Goal: Task Accomplishment & Management: Use online tool/utility

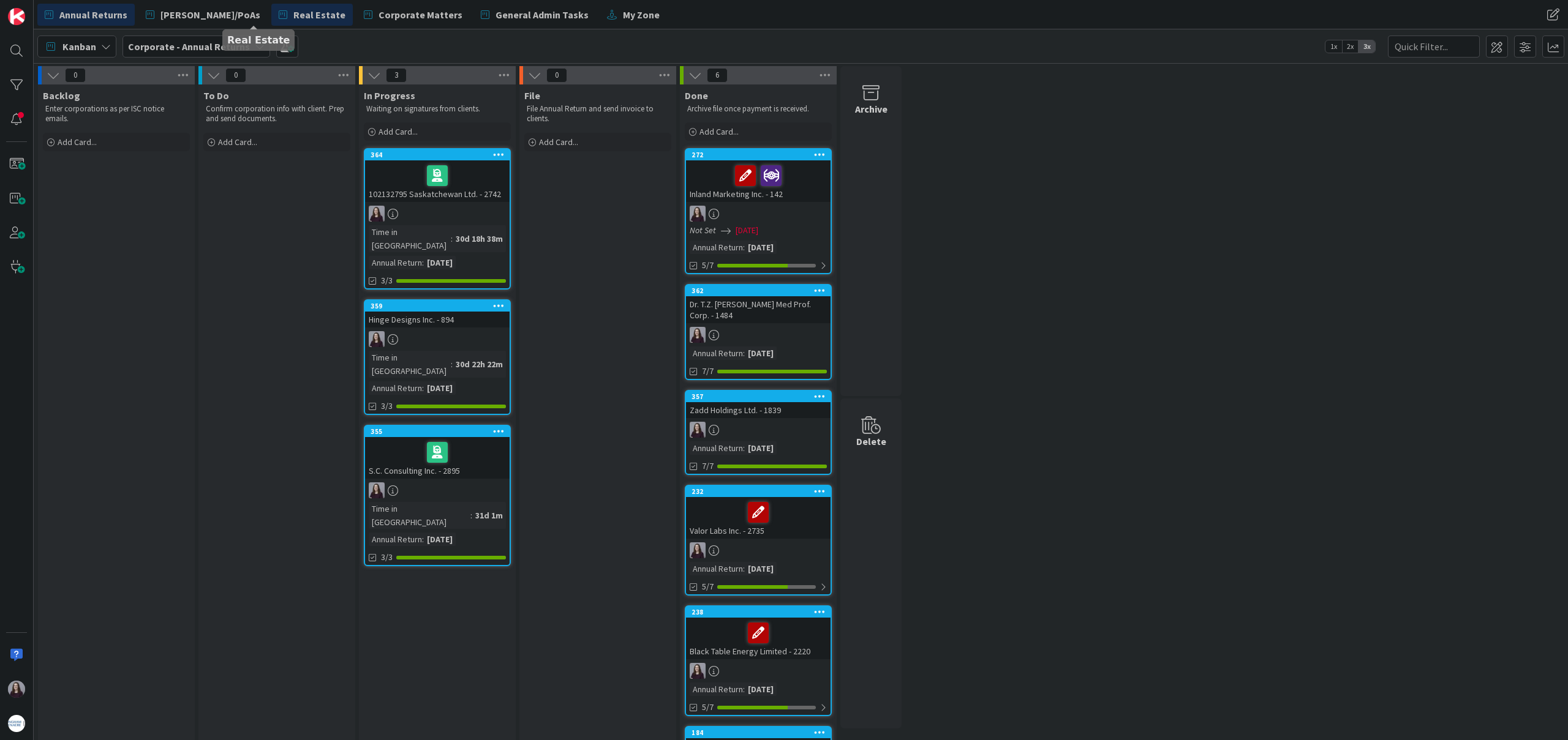
click at [294, 13] on span "Real Estate" at bounding box center [319, 14] width 52 height 15
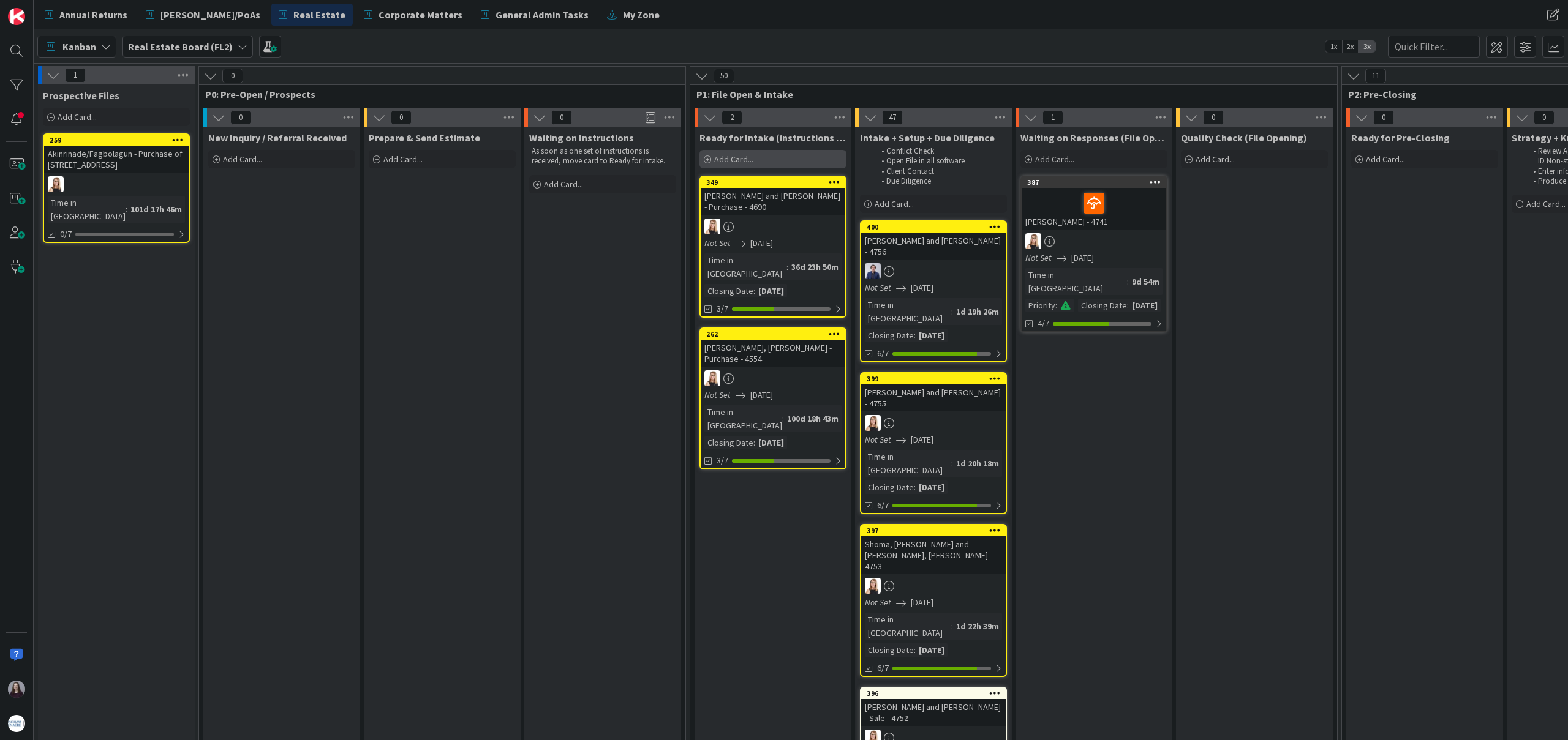
click at [799, 164] on div "Add Card..." at bounding box center [772, 159] width 147 height 18
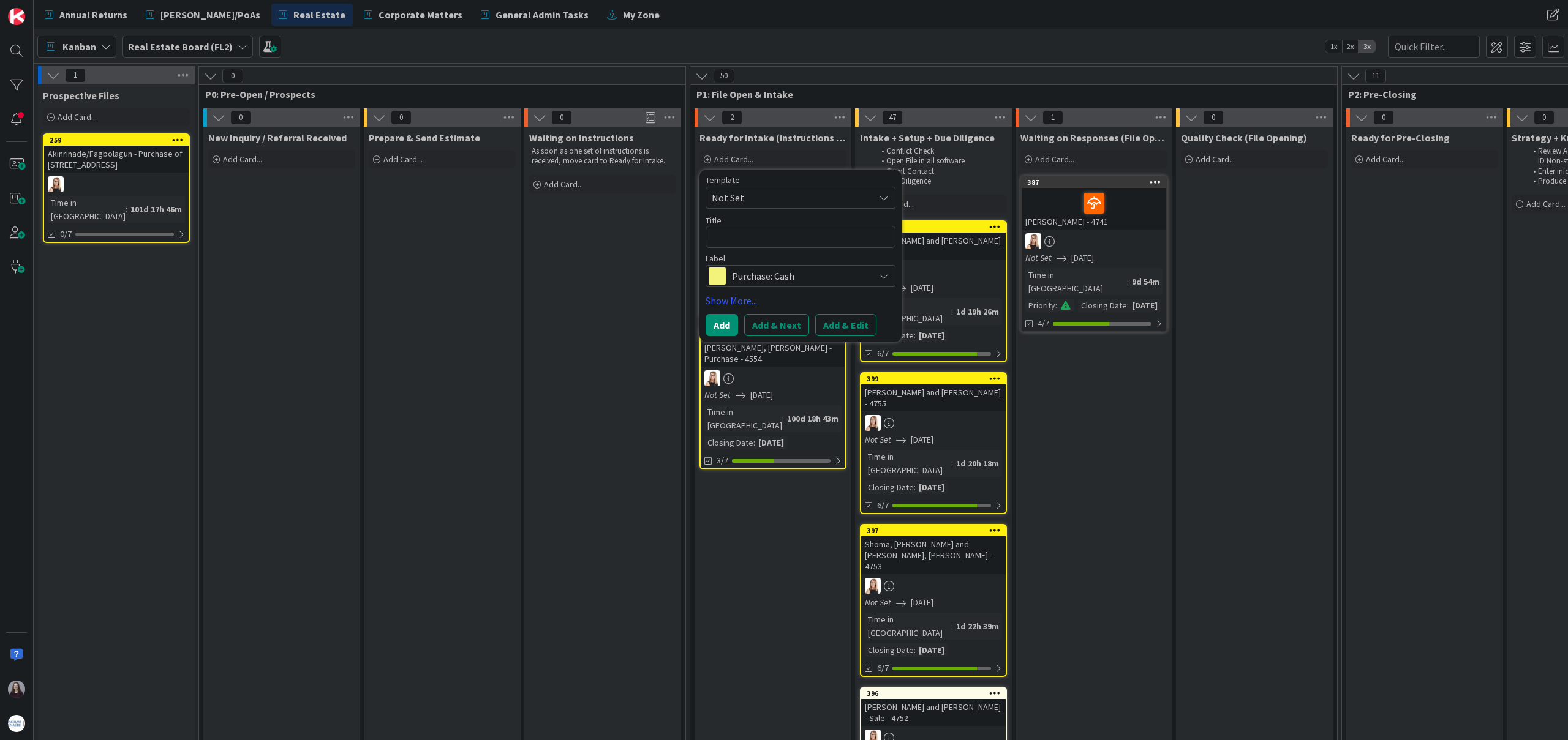
click at [799, 202] on span "Not Set" at bounding box center [789, 198] width 153 height 16
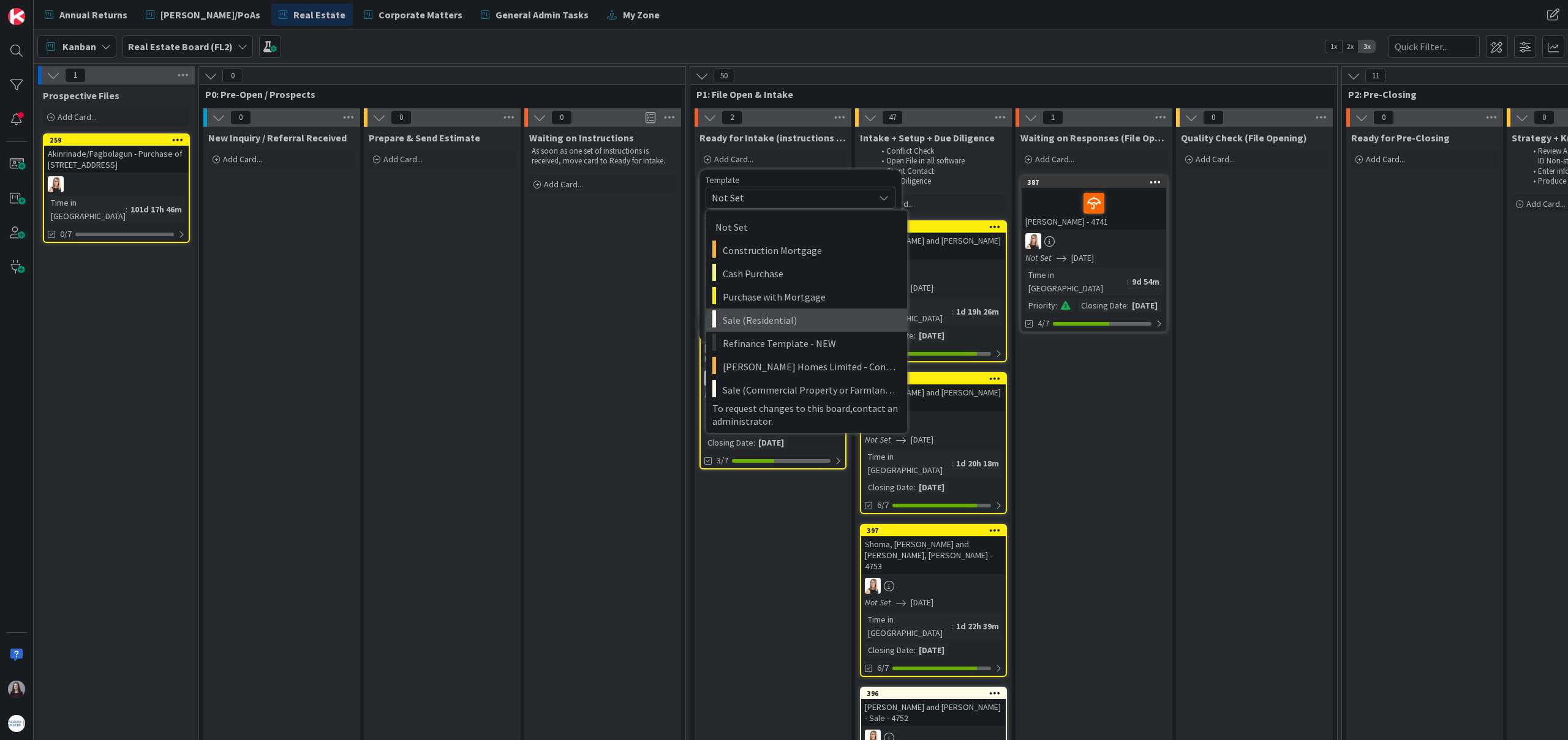
click at [803, 317] on span "Sale (Residential)" at bounding box center [810, 320] width 175 height 16
type textarea "x"
type textarea "Sale (Residential)"
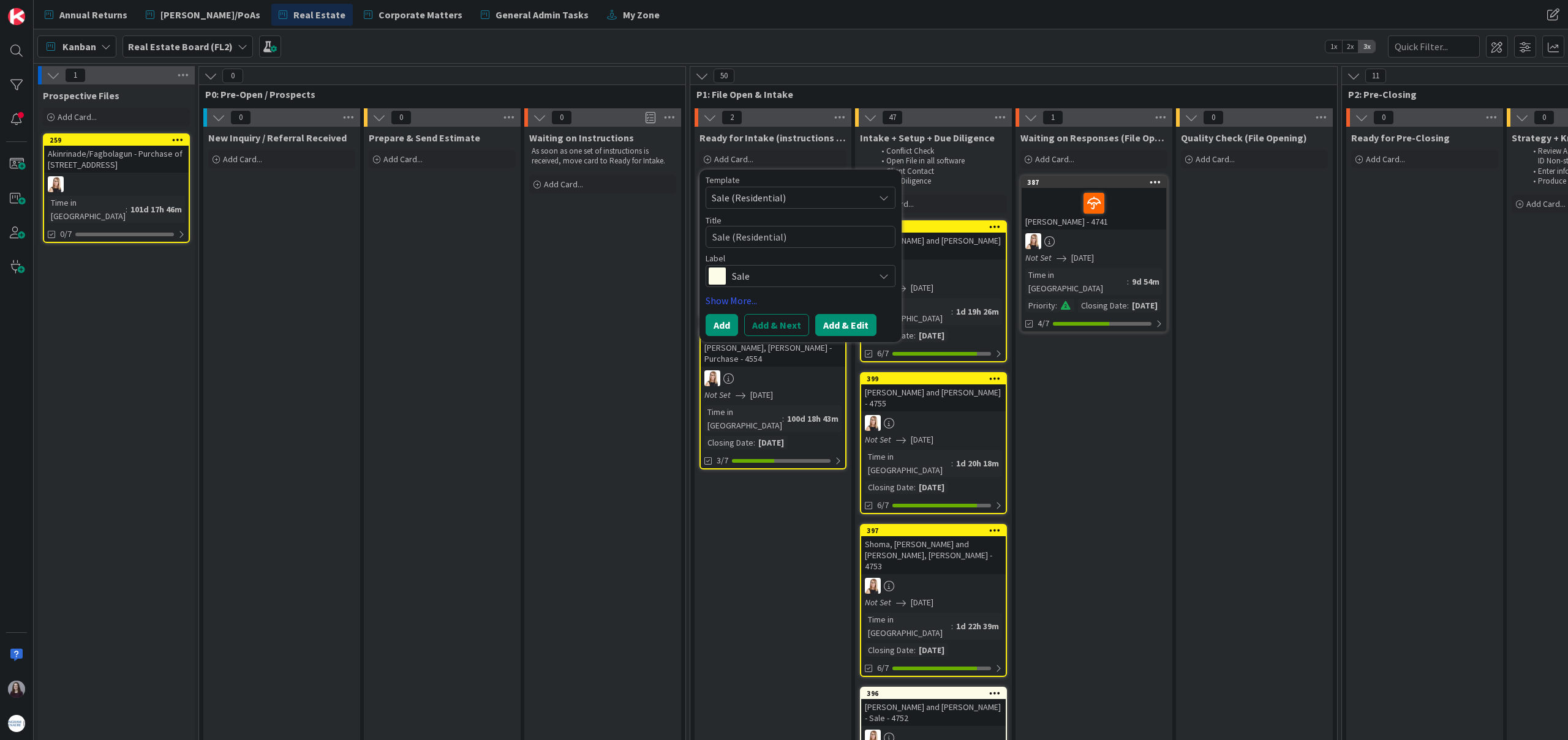
click at [829, 321] on button "Add & Edit" at bounding box center [846, 325] width 61 height 22
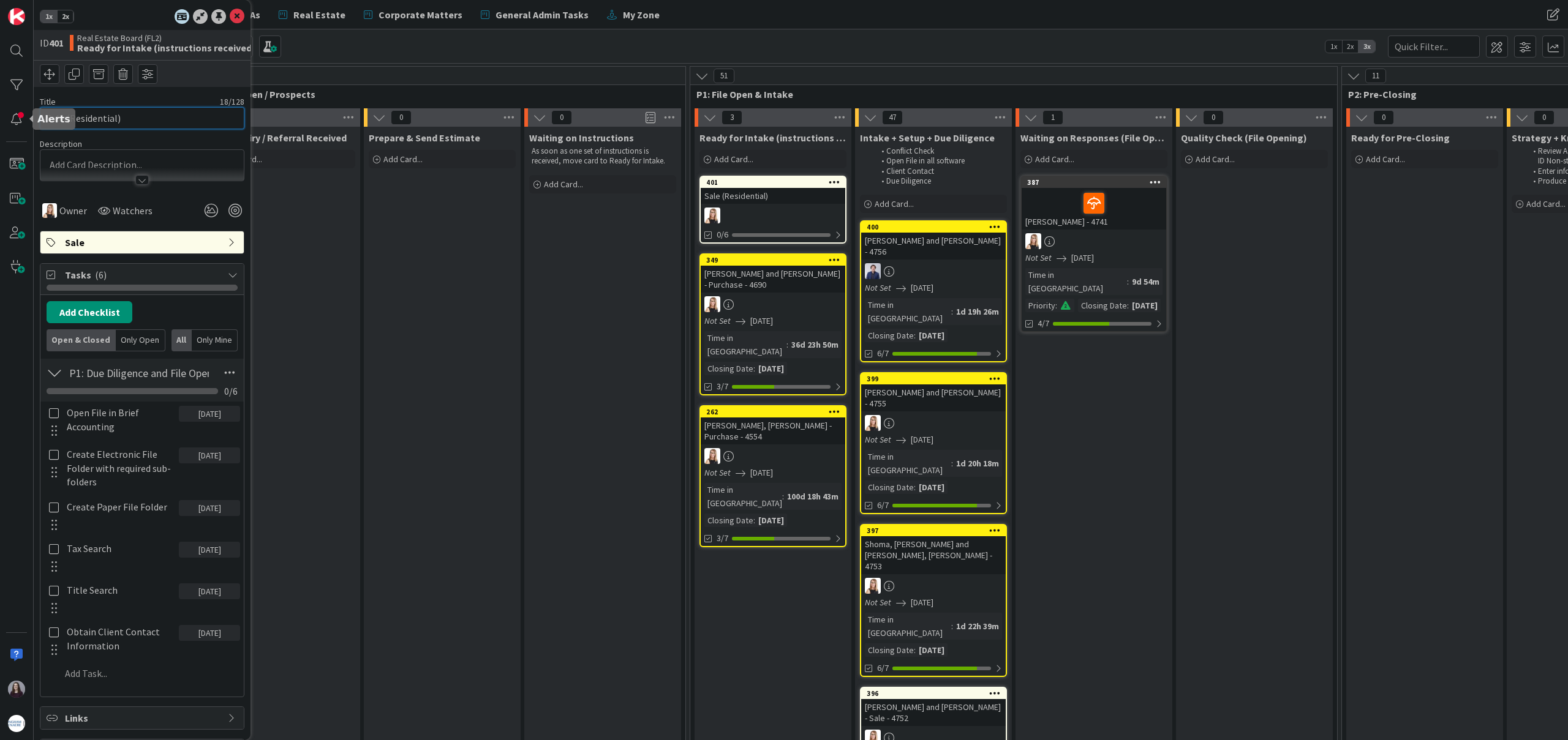
drag, startPoint x: 134, startPoint y: 121, endPoint x: 0, endPoint y: 111, distance: 134.4
click at [0, 111] on div "1x 2x ID 401 Real Estate Board (FL2) Ready for Intake (instructions received) T…" at bounding box center [17, 370] width 34 height 740
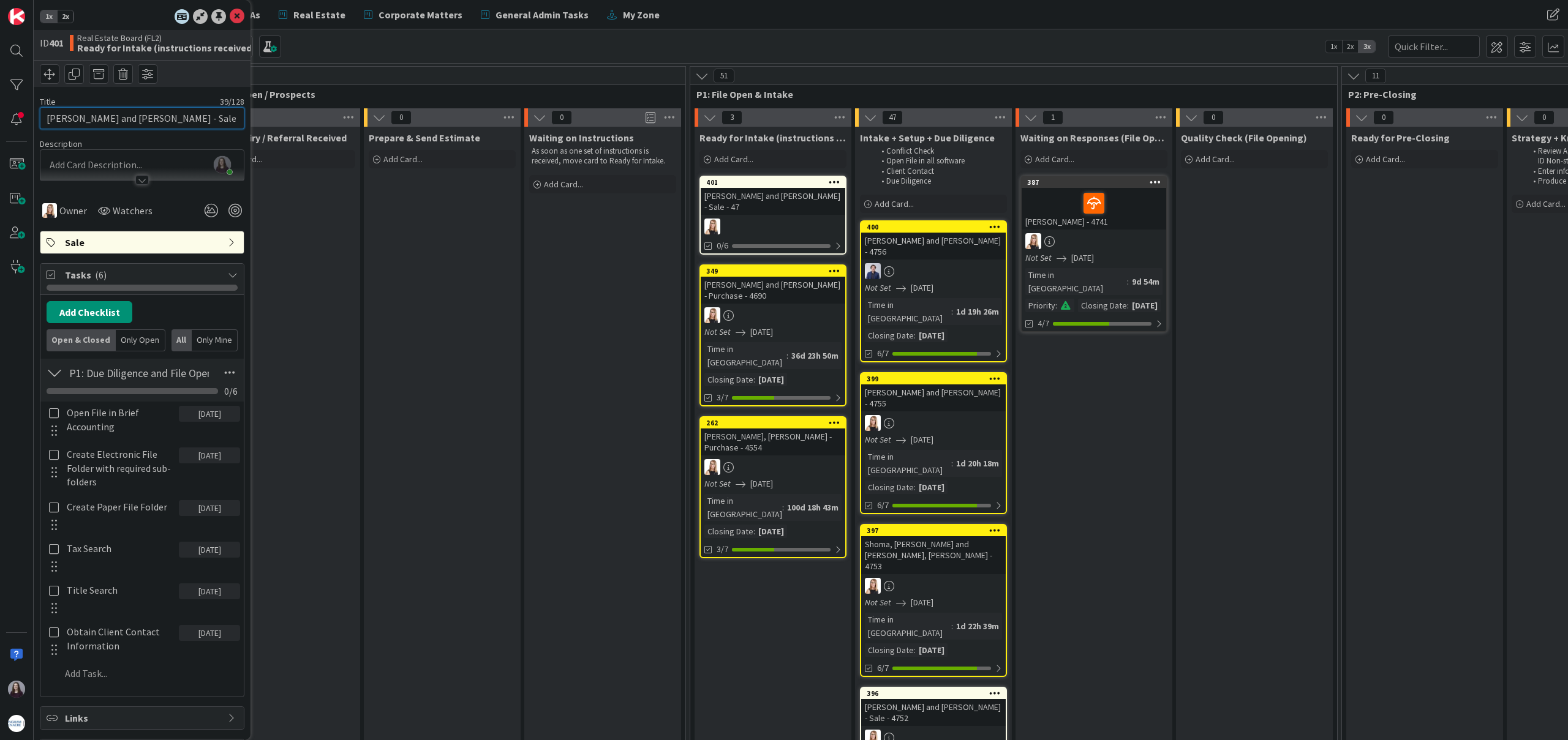
type input "[PERSON_NAME] and [PERSON_NAME] - Sale - 4760"
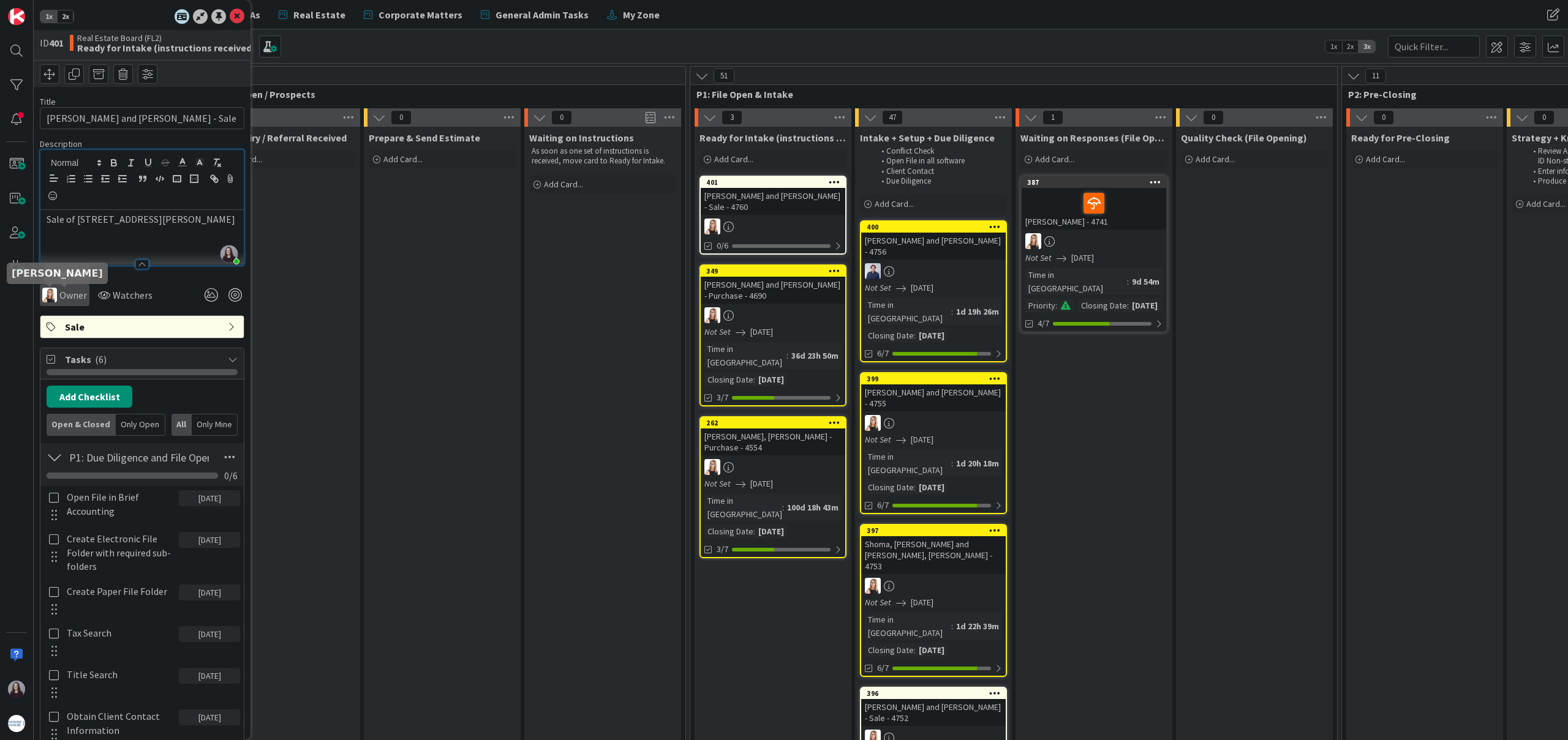
click at [54, 297] on img at bounding box center [50, 295] width 15 height 15
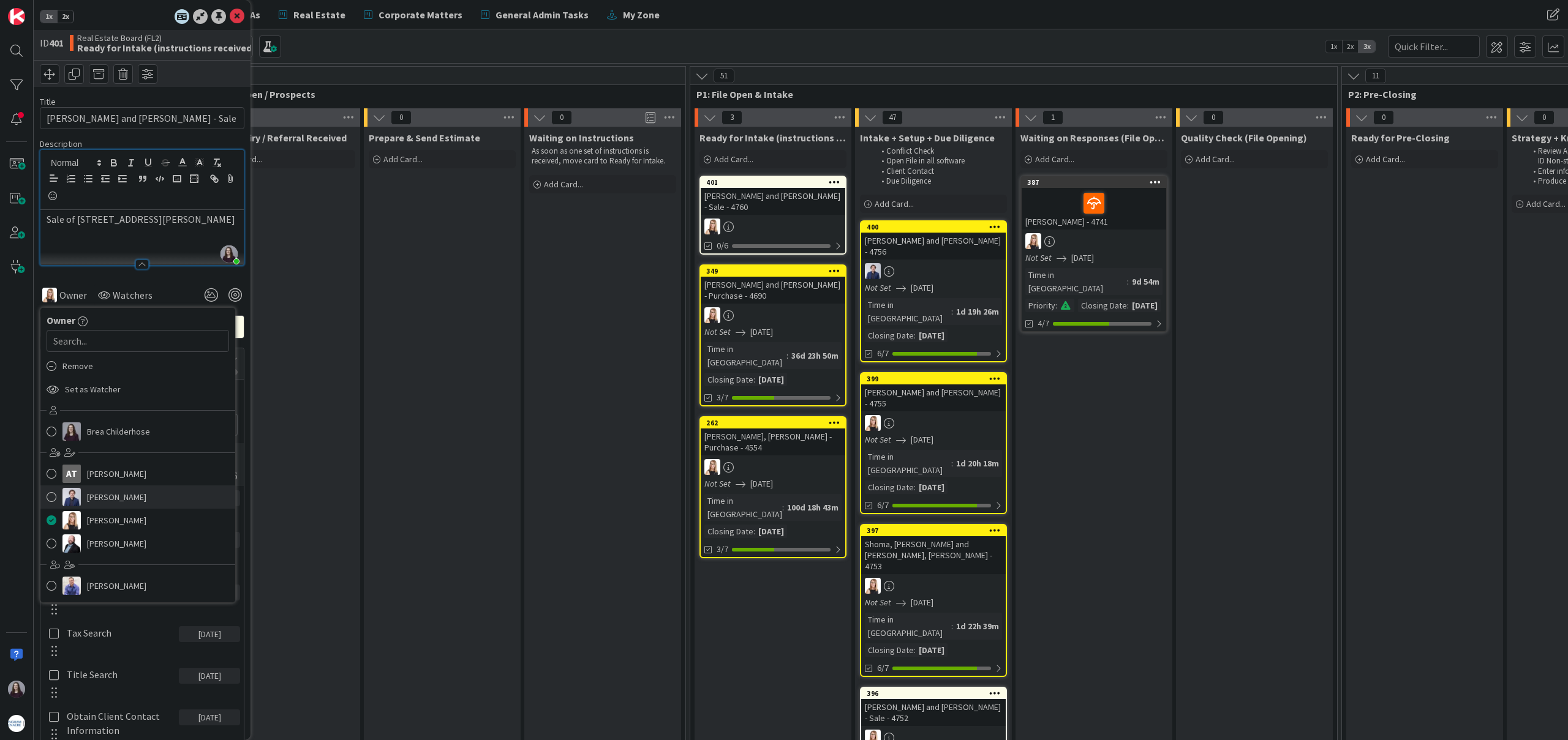
click at [110, 503] on span "[PERSON_NAME]" at bounding box center [117, 497] width 60 height 18
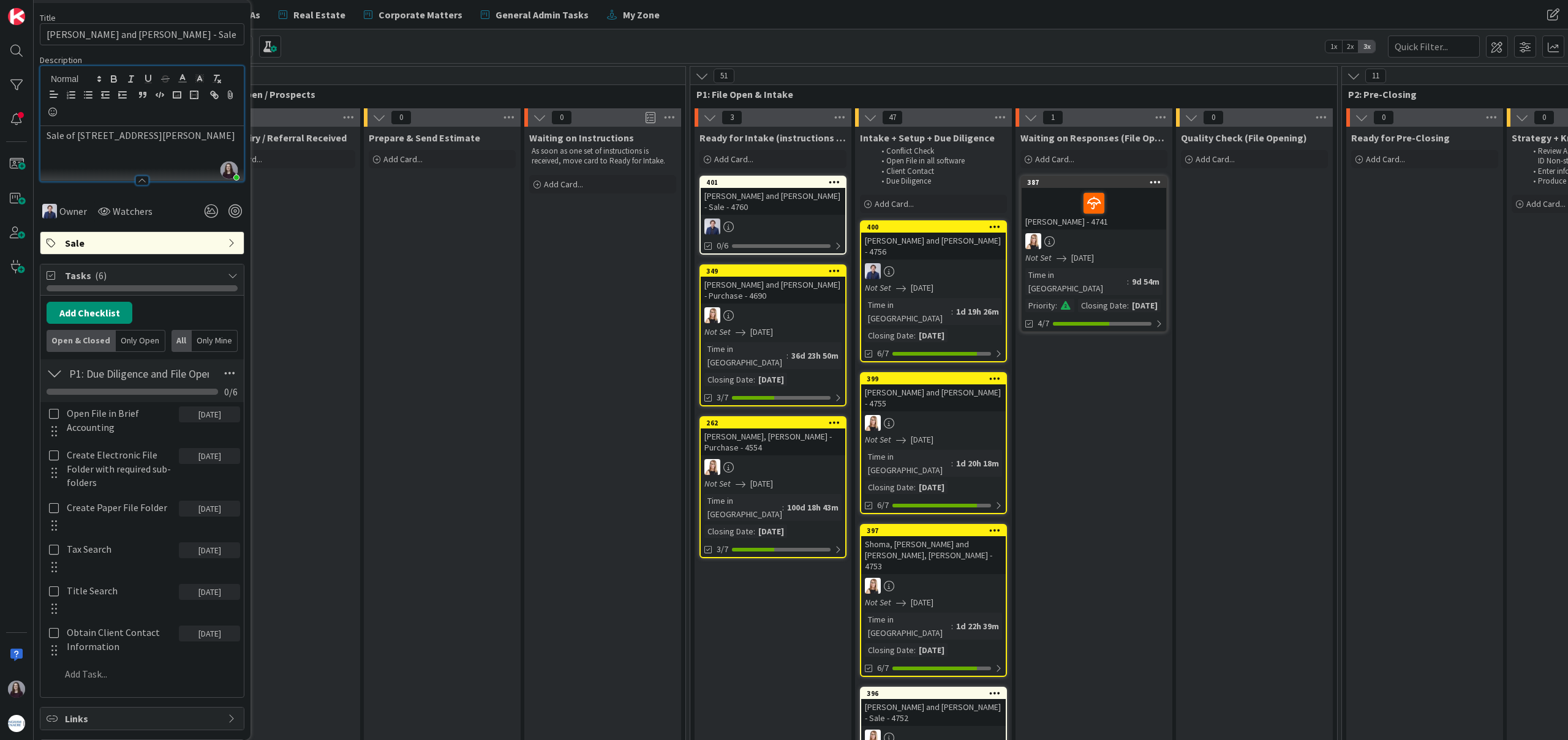
scroll to position [99, 0]
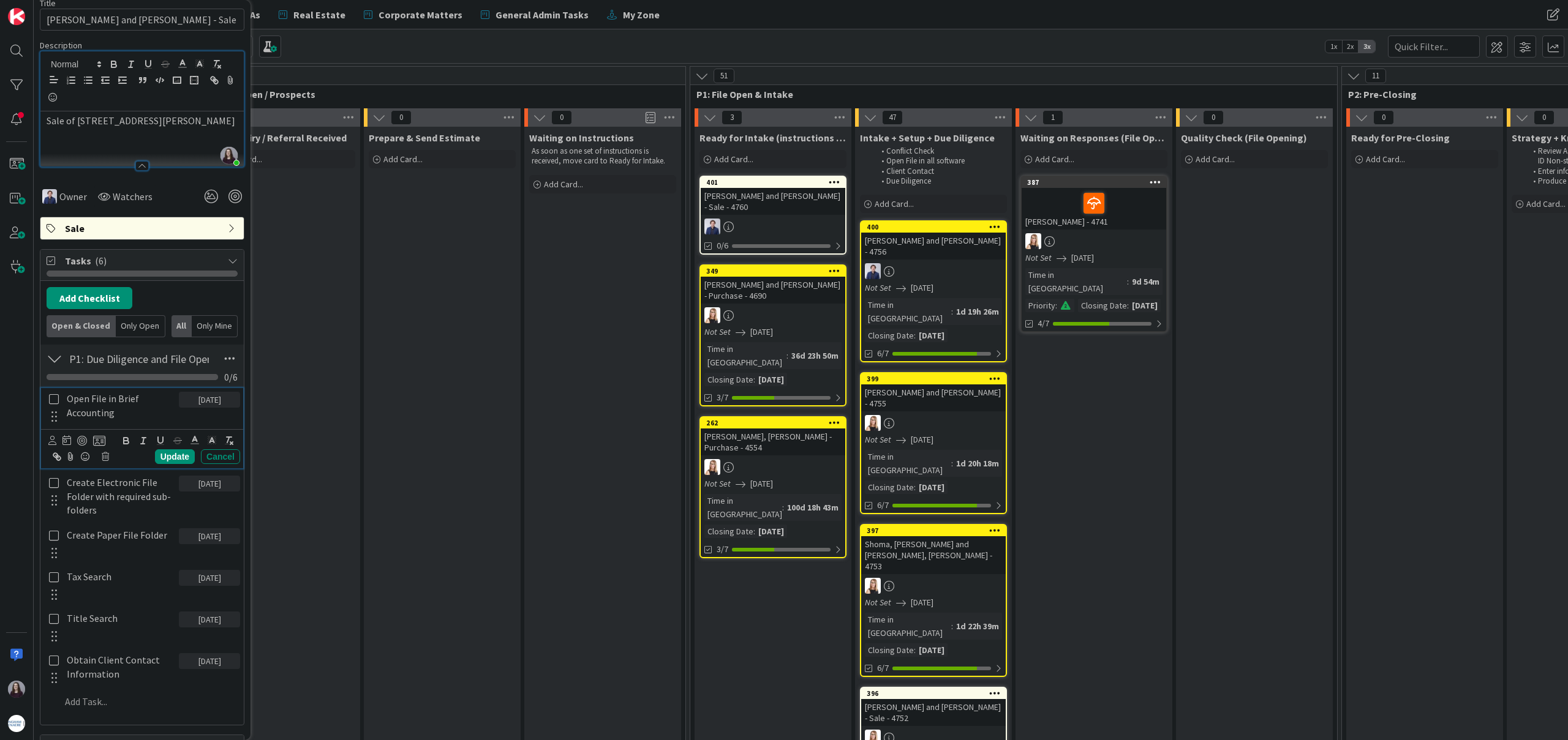
click at [55, 403] on icon at bounding box center [54, 399] width 10 height 11
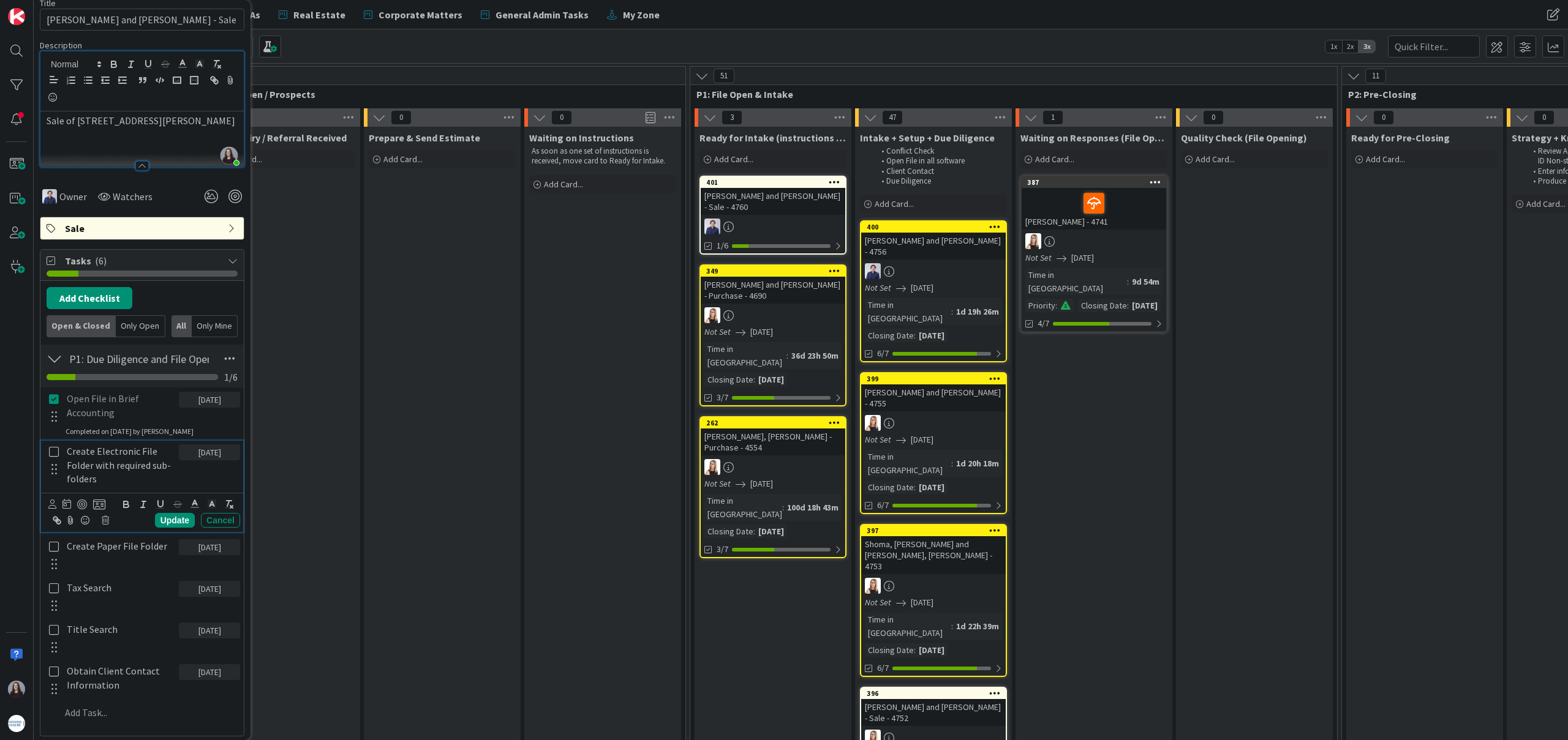
click at [56, 454] on icon at bounding box center [54, 452] width 10 height 11
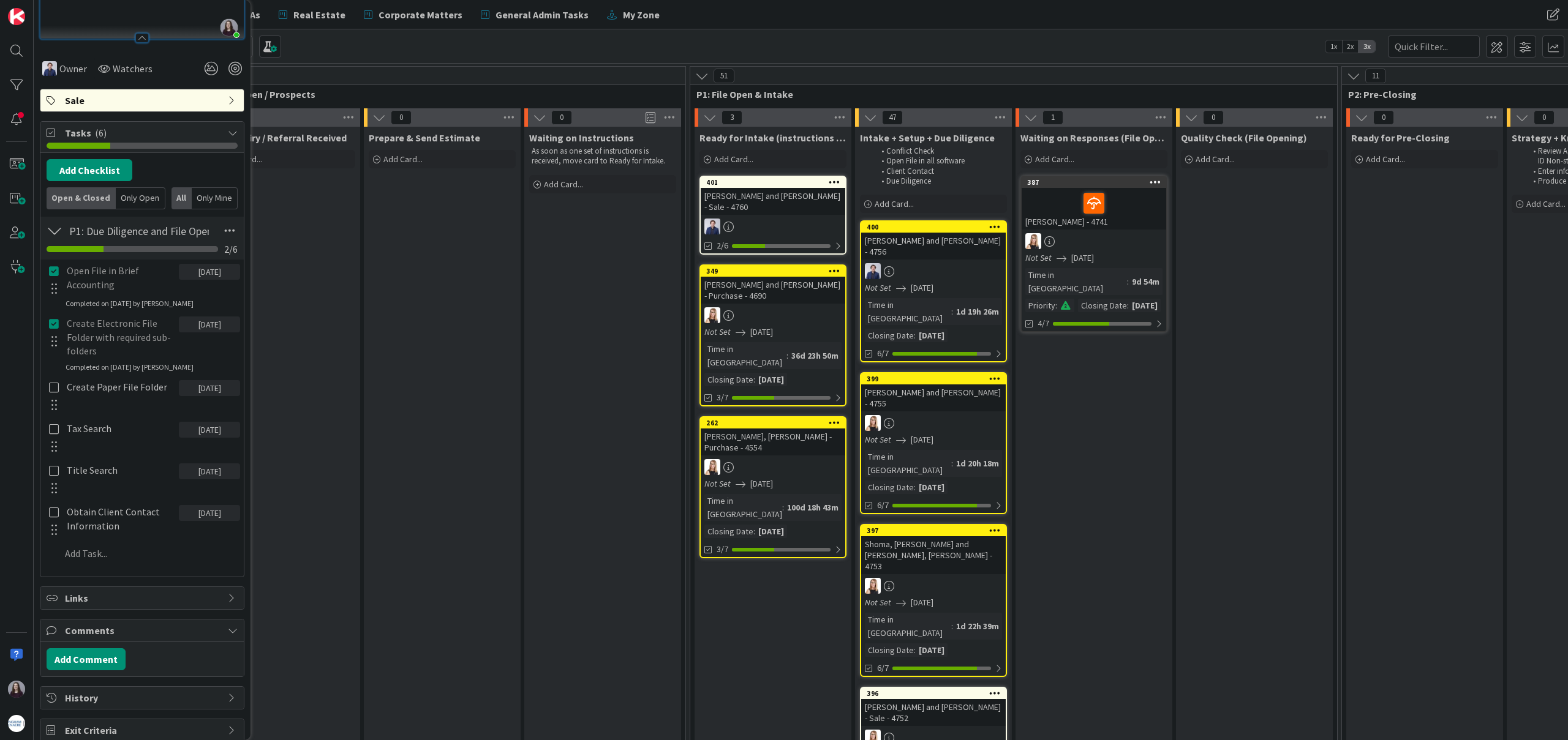
scroll to position [250, 0]
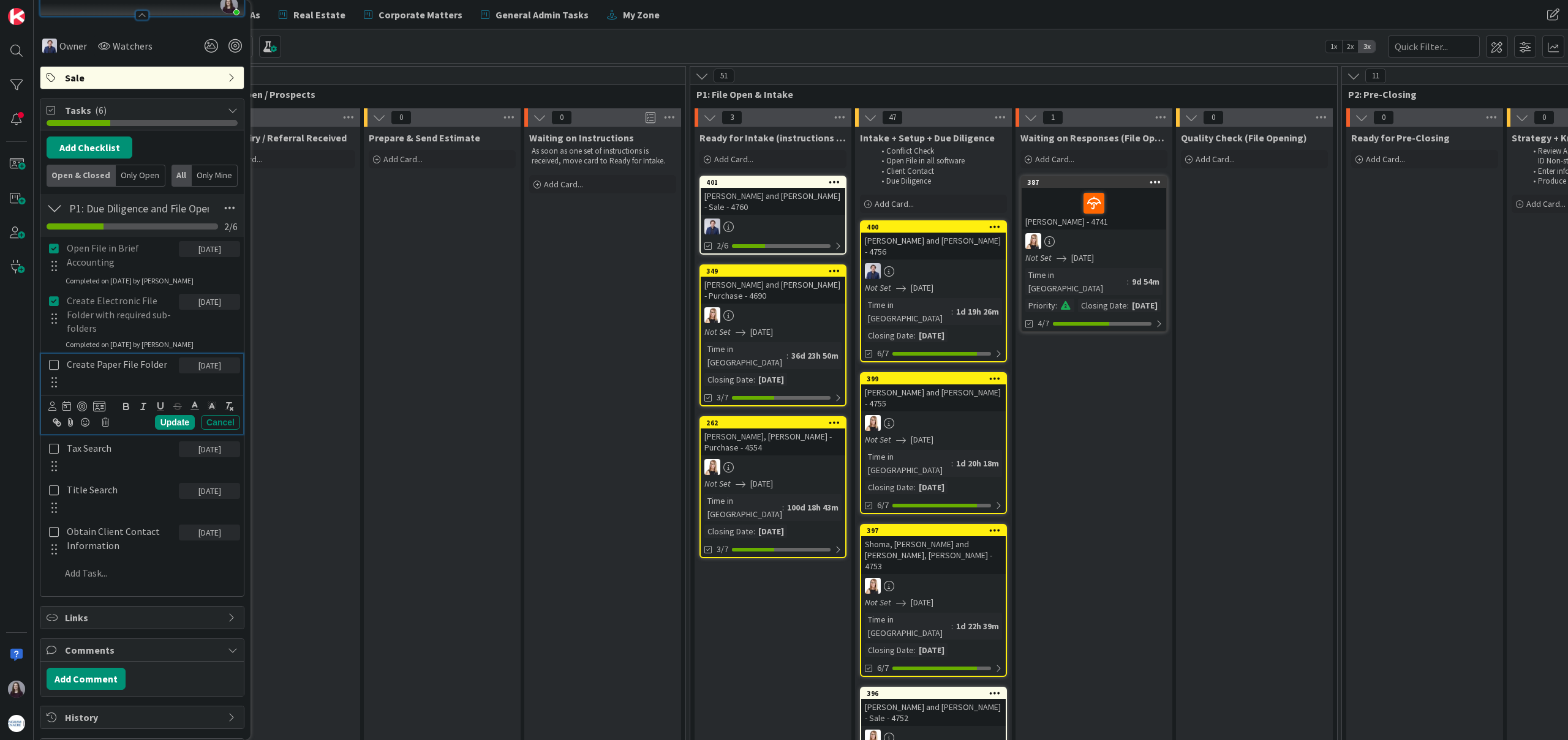
click at [54, 361] on icon at bounding box center [54, 365] width 10 height 11
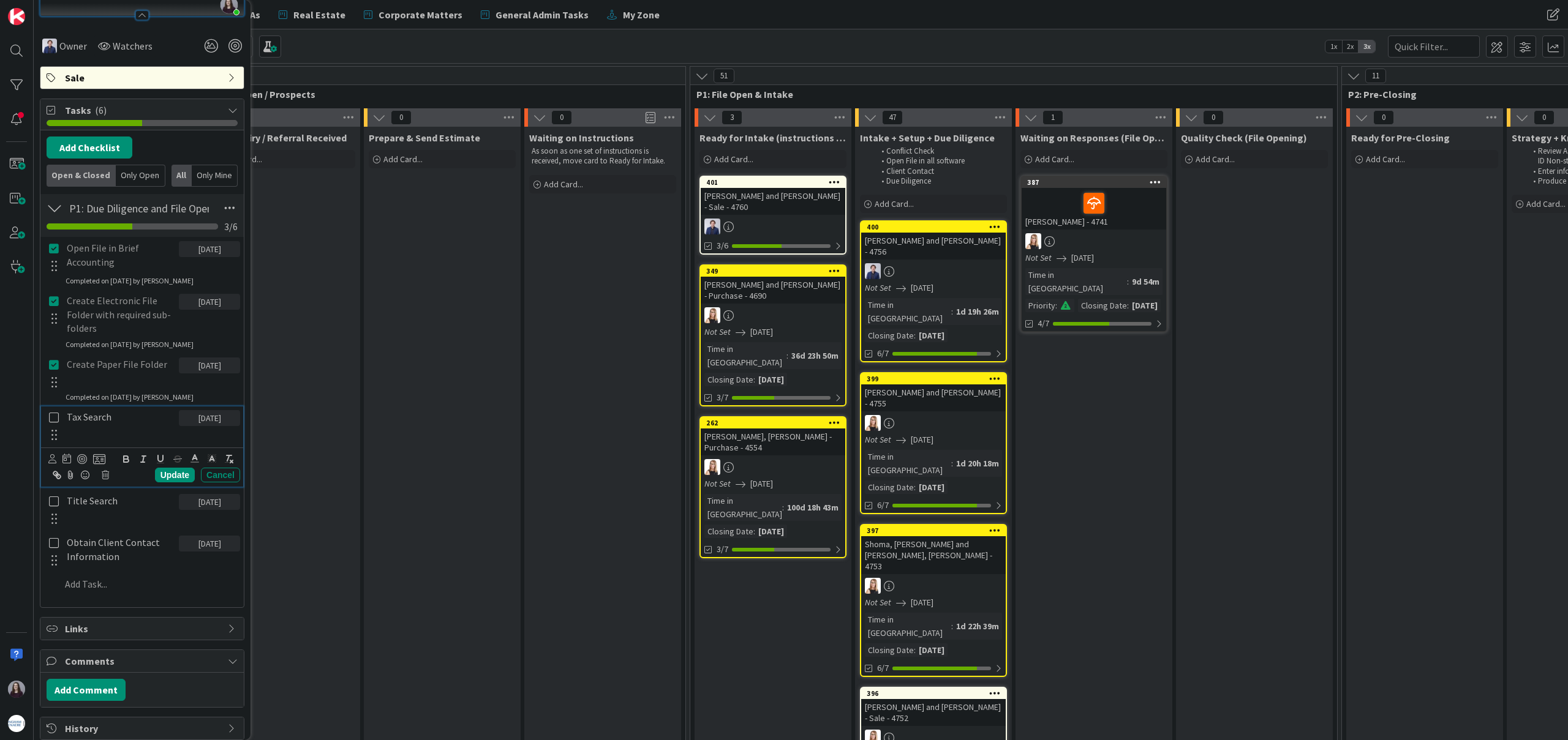
click at [55, 416] on icon at bounding box center [54, 417] width 10 height 11
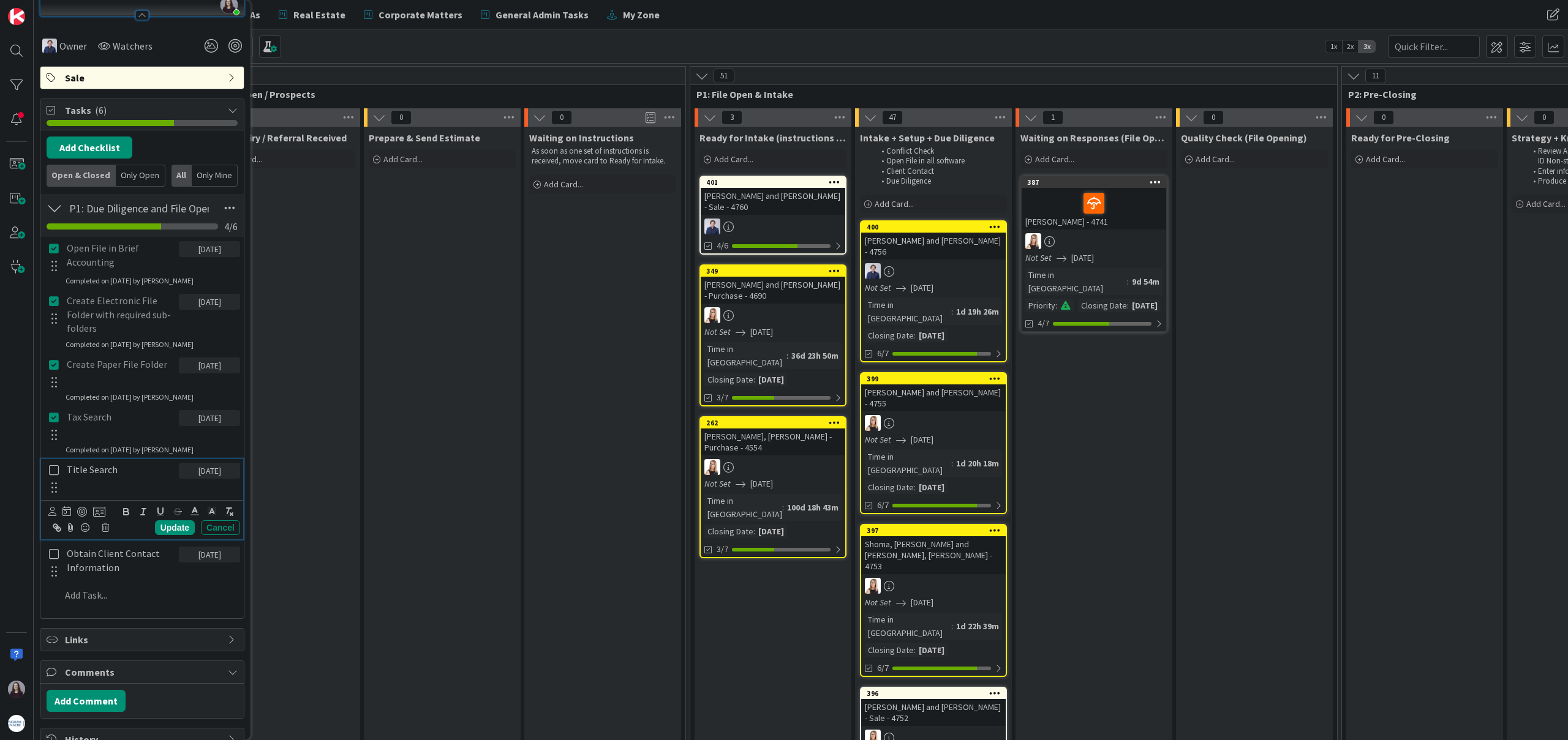
click at [55, 467] on icon at bounding box center [54, 471] width 10 height 11
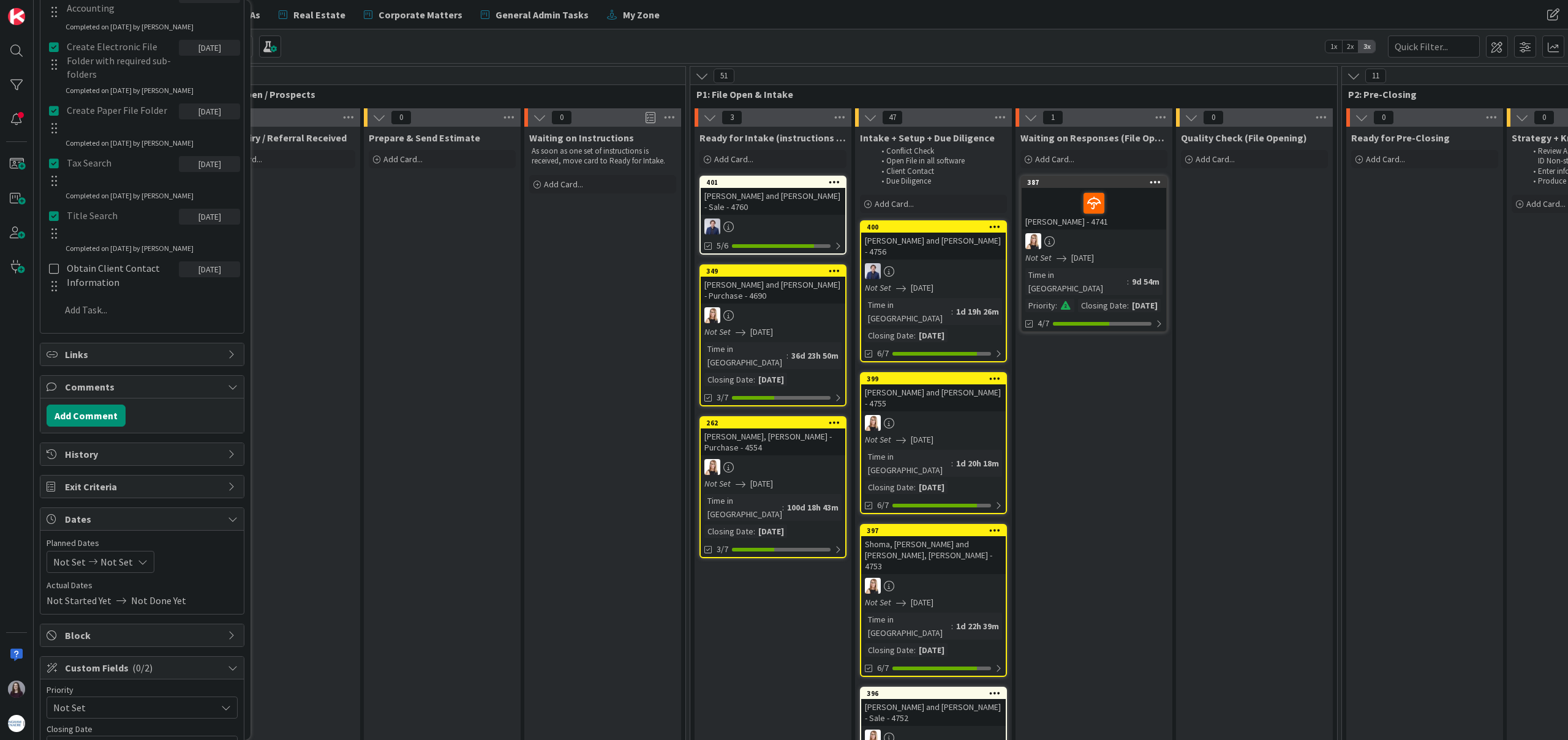
scroll to position [635, 0]
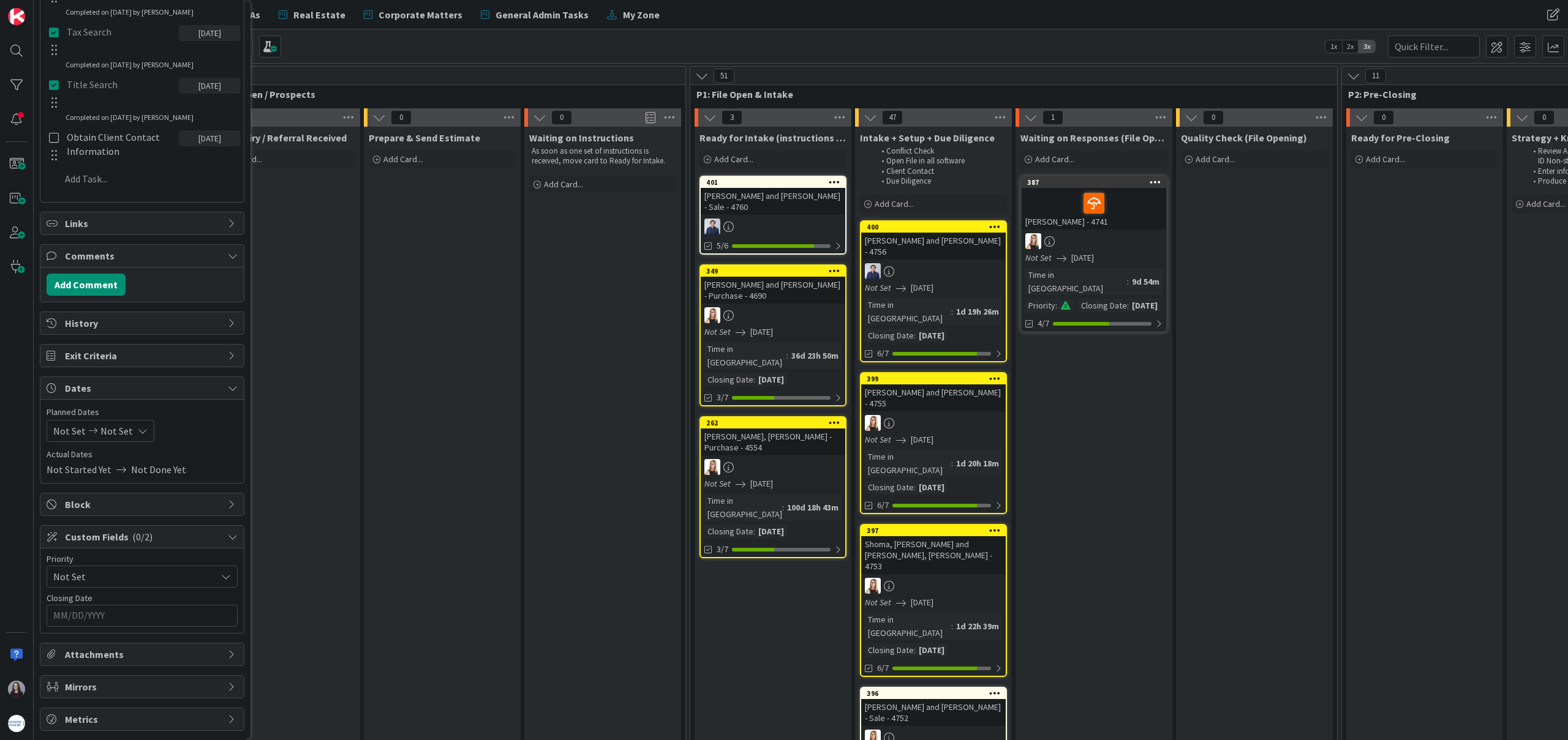
click at [129, 432] on div "Not Set Not Set" at bounding box center [101, 431] width 108 height 22
click at [114, 607] on td "30" at bounding box center [121, 607] width 24 height 23
type input "[DATE]"
click at [114, 607] on td "30" at bounding box center [121, 607] width 24 height 23
type input "[DATE]"
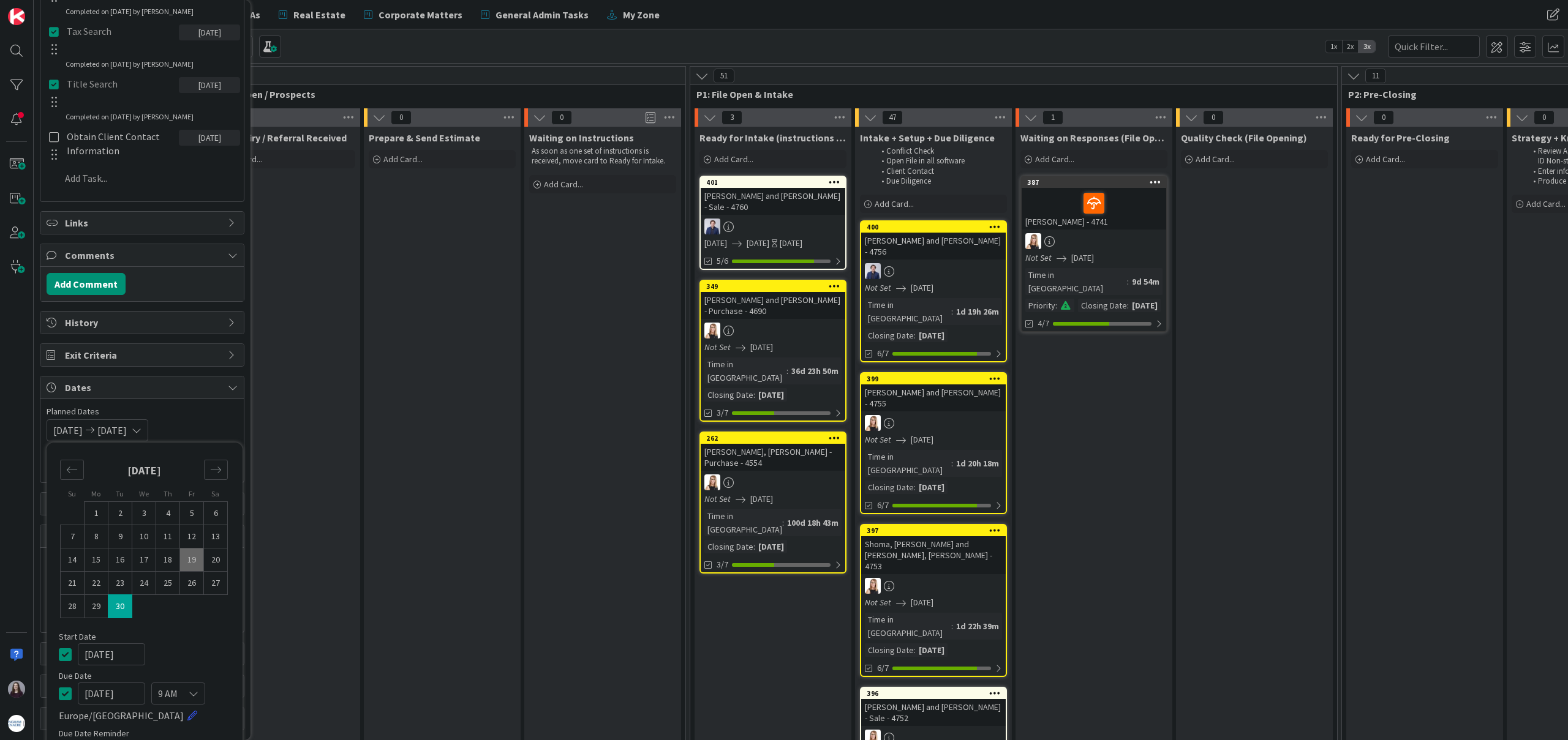
click at [65, 654] on icon at bounding box center [65, 654] width 13 height 15
click at [216, 444] on div "Su Mo Tu We Th Fr Sa [DATE] 1 2 3 4 5 6 7 8 9 10 11 12 13 14 15 16 17 18 19 20 …" at bounding box center [145, 621] width 196 height 357
click at [218, 431] on div "Not Set [DATE] Su Mo Tu We Th Fr Sa [DATE] 1 2 3 4 5 6 7 8 9 10 11 12 13 14 15 …" at bounding box center [143, 430] width 191 height 22
click at [185, 624] on input "MM/DD/YYYY" at bounding box center [142, 615] width 178 height 21
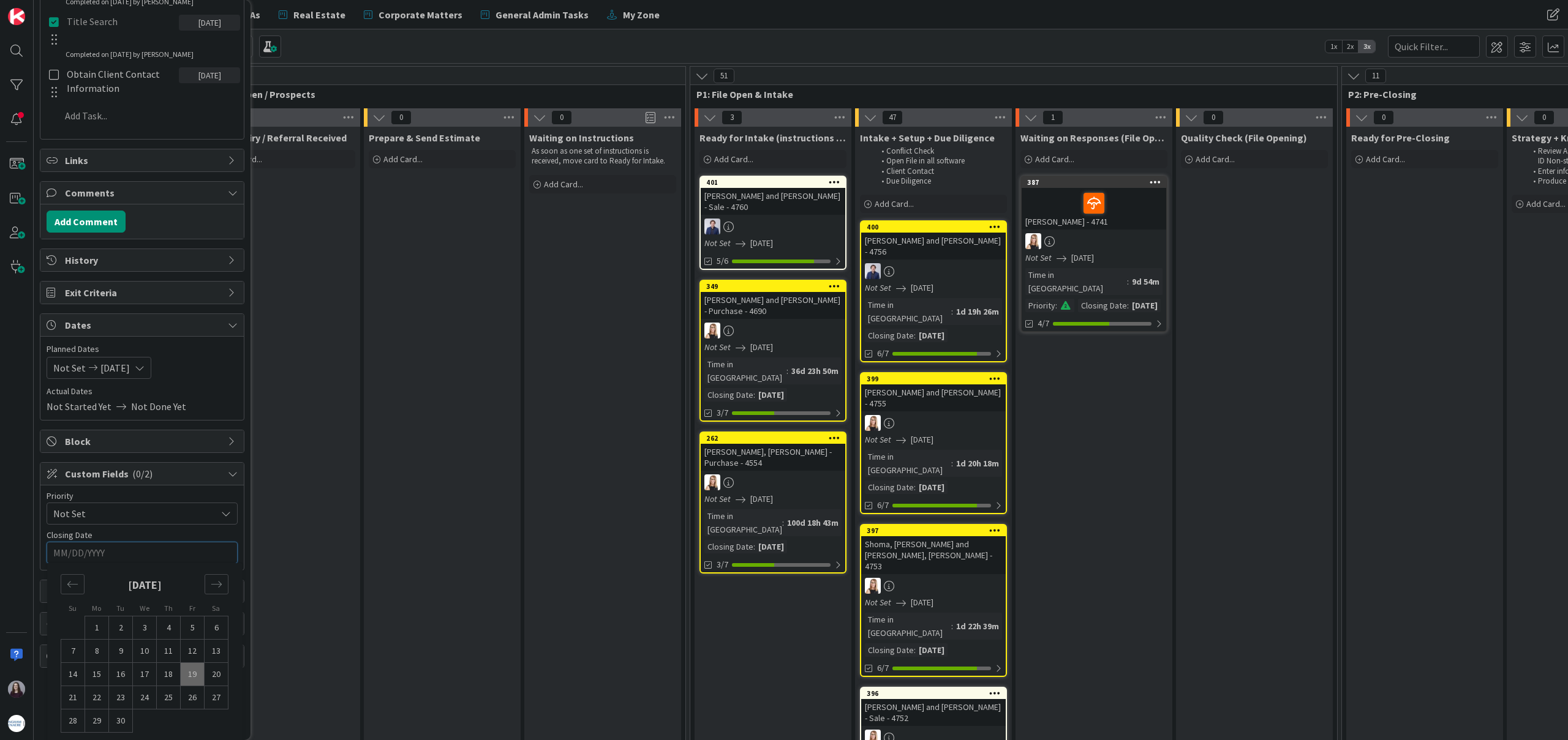
scroll to position [705, 0]
click at [117, 722] on td "30" at bounding box center [121, 714] width 24 height 23
type input "[DATE]"
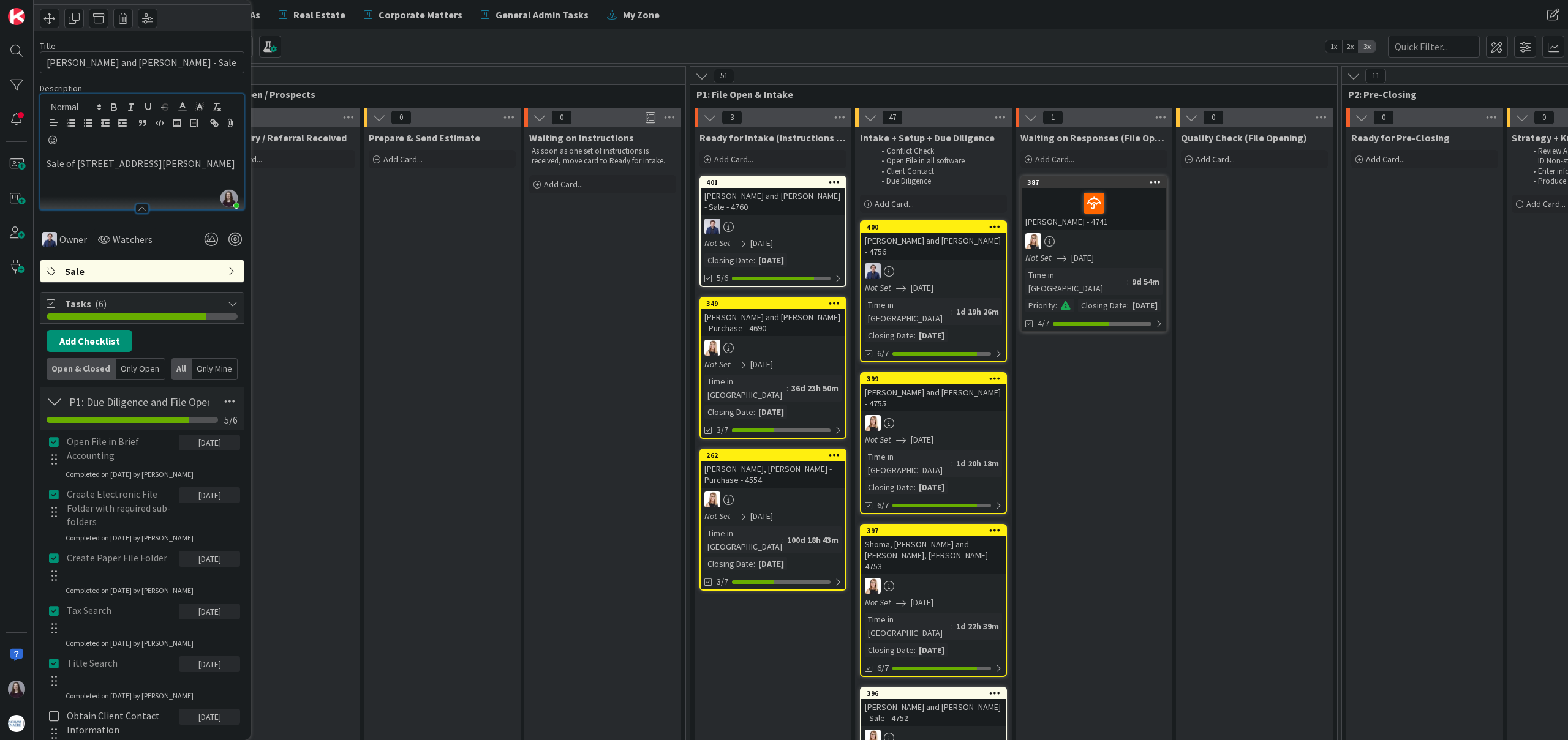
scroll to position [0, 0]
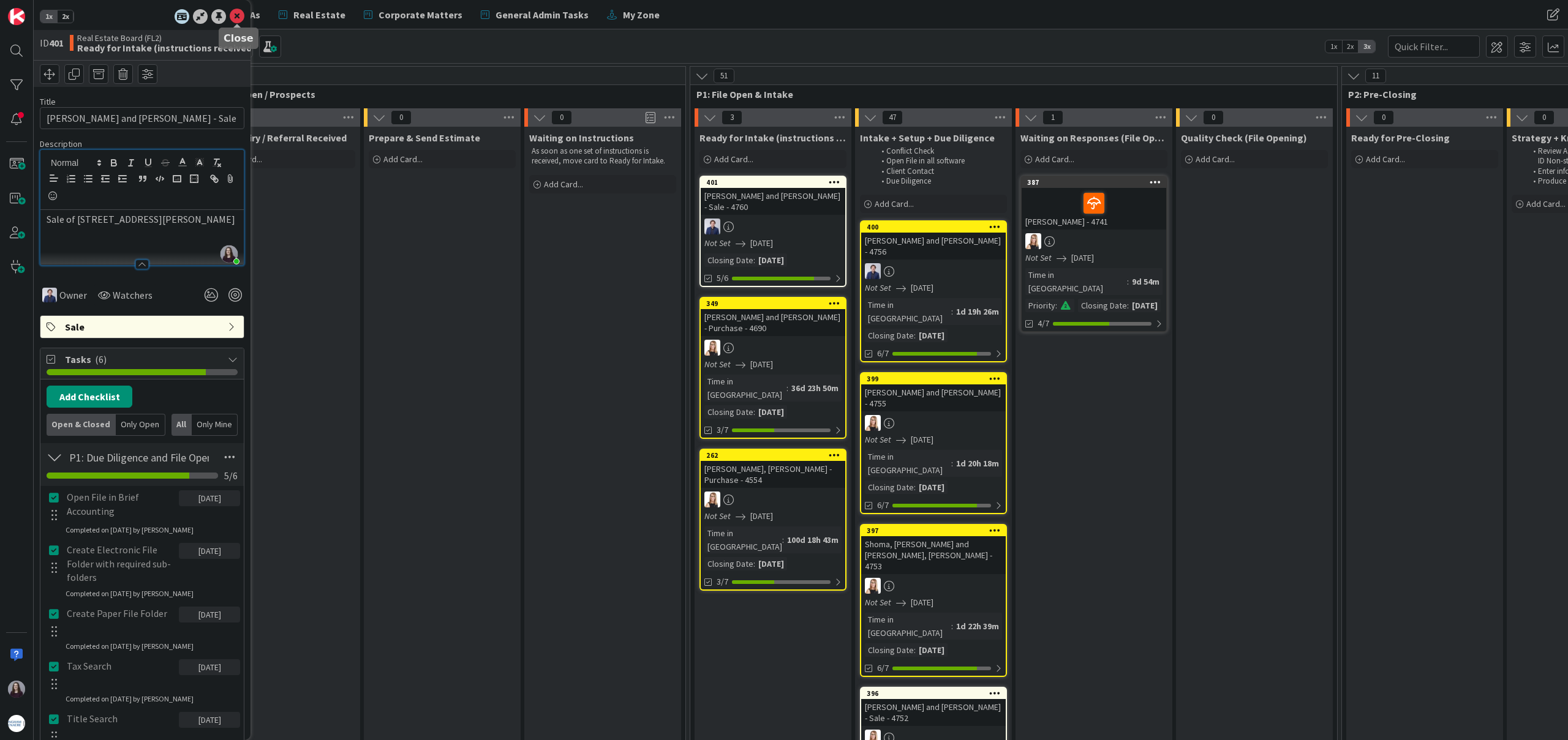
click at [235, 15] on icon at bounding box center [237, 16] width 15 height 15
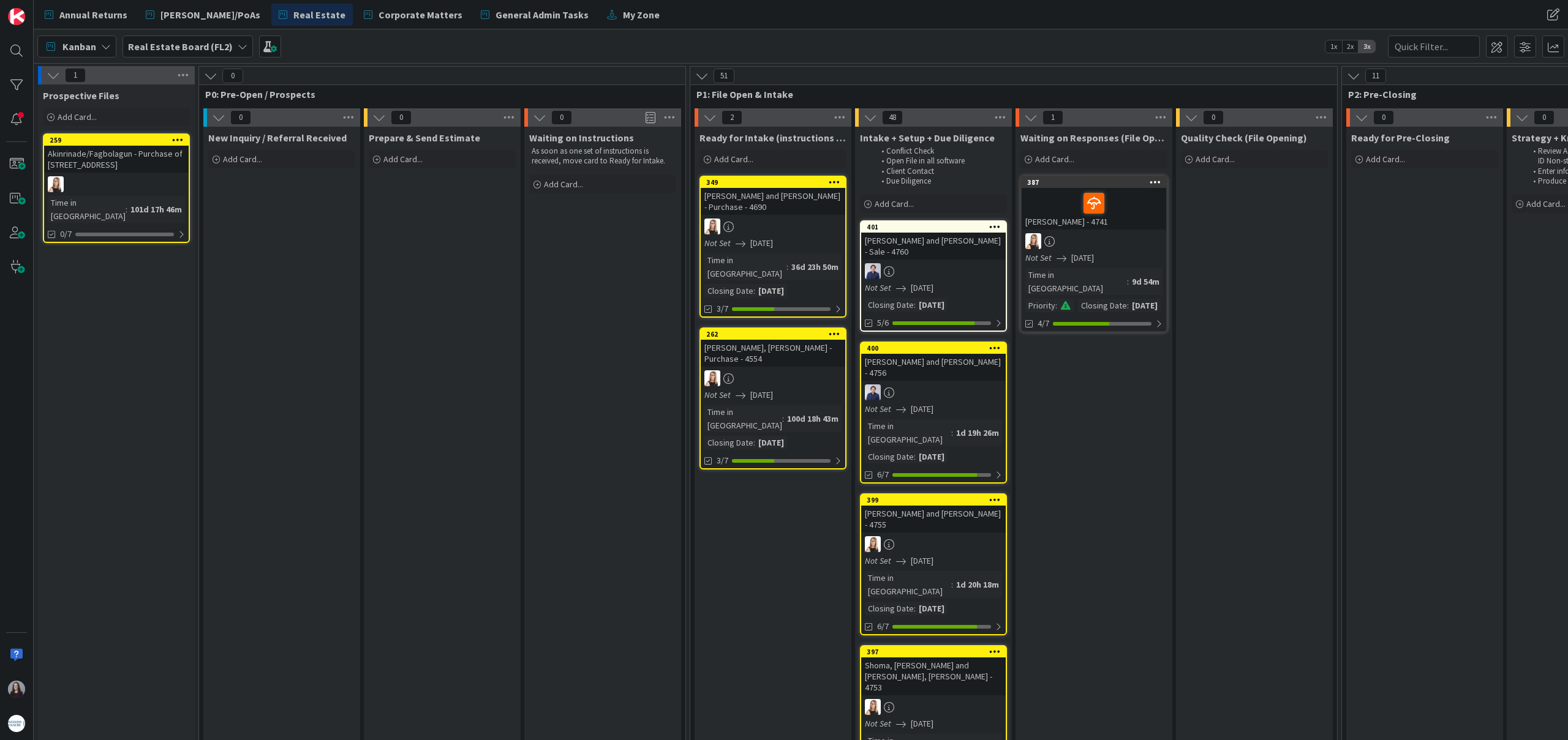
drag, startPoint x: 772, startPoint y: 181, endPoint x: 707, endPoint y: 7, distance: 185.7
click at [123, 15] on span "Annual Returns" at bounding box center [94, 14] width 68 height 15
